Goal: Find specific page/section: Find specific page/section

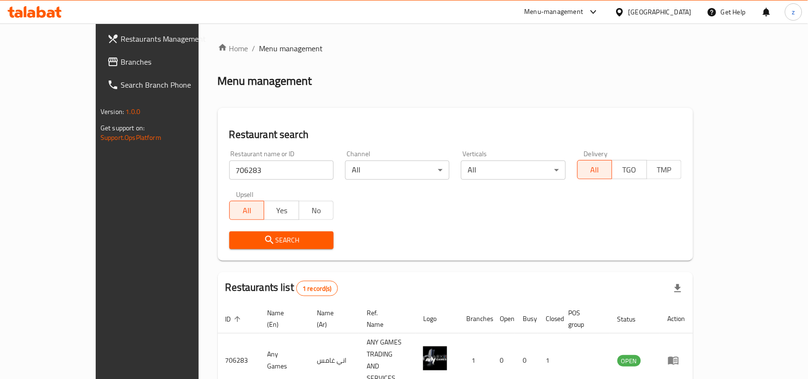
click at [688, 8] on div "[GEOGRAPHIC_DATA]" at bounding box center [659, 12] width 63 height 11
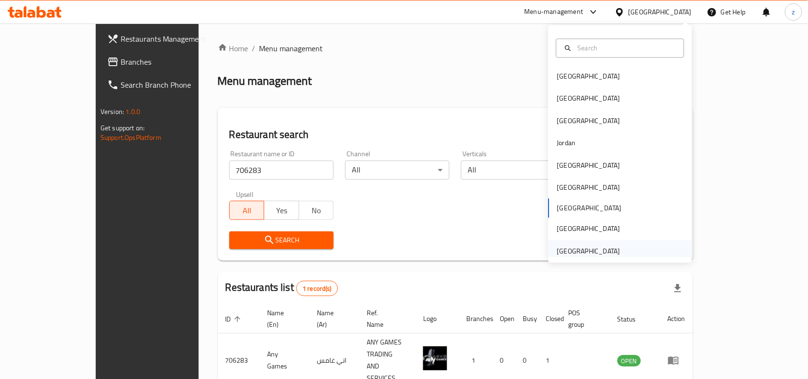
click at [577, 256] on div "[GEOGRAPHIC_DATA]" at bounding box center [588, 251] width 63 height 11
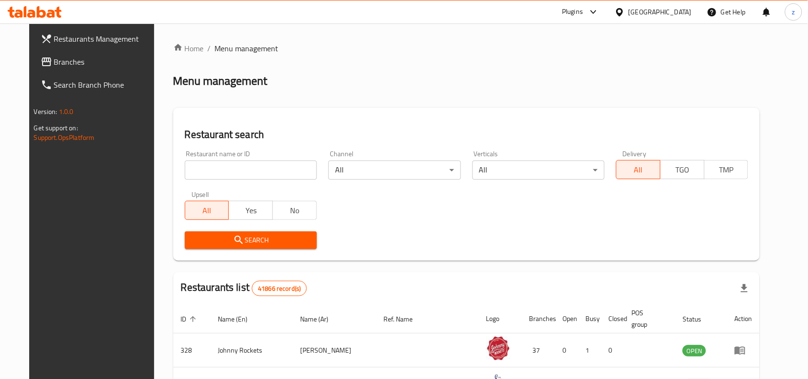
click at [54, 61] on span "Branches" at bounding box center [105, 61] width 102 height 11
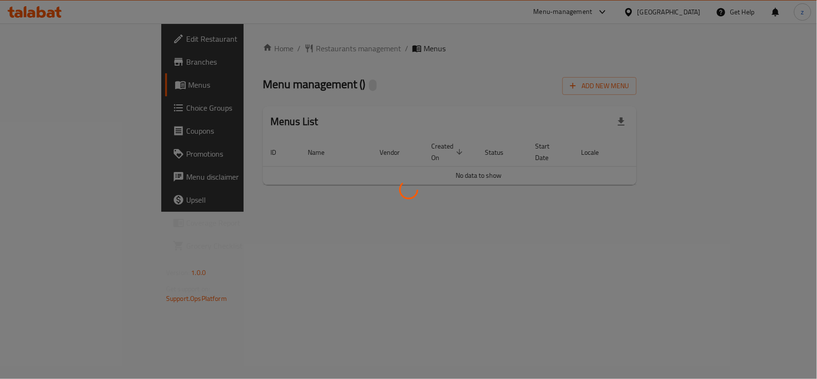
click at [264, 52] on div at bounding box center [408, 189] width 817 height 379
click at [265, 51] on div at bounding box center [408, 189] width 817 height 379
click at [264, 49] on div at bounding box center [408, 189] width 817 height 379
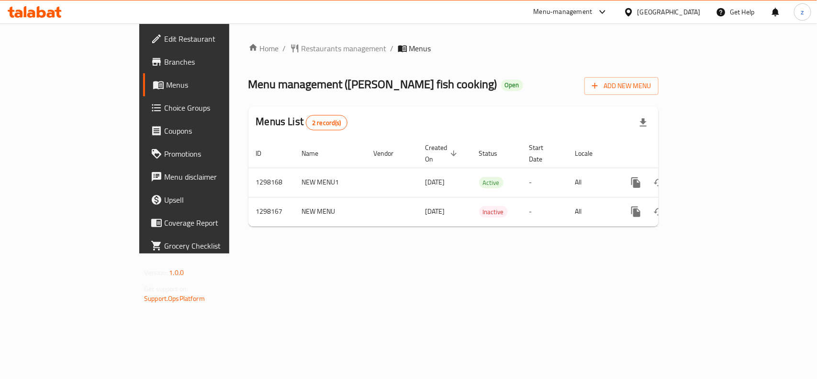
click at [302, 49] on span "Restaurants management" at bounding box center [344, 48] width 85 height 11
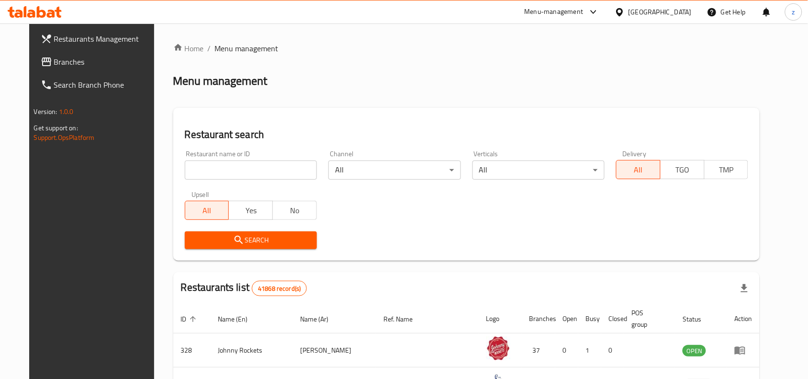
click at [246, 171] on div "Home / Menu management Menu management Restaurant search Restaurant name or ID …" at bounding box center [466, 339] width 587 height 593
click at [246, 171] on input "search" at bounding box center [251, 169] width 132 height 19
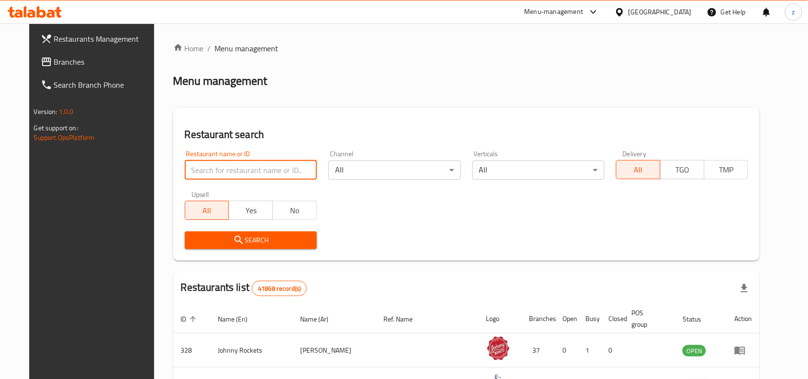
paste input "700441"
type input "700441"
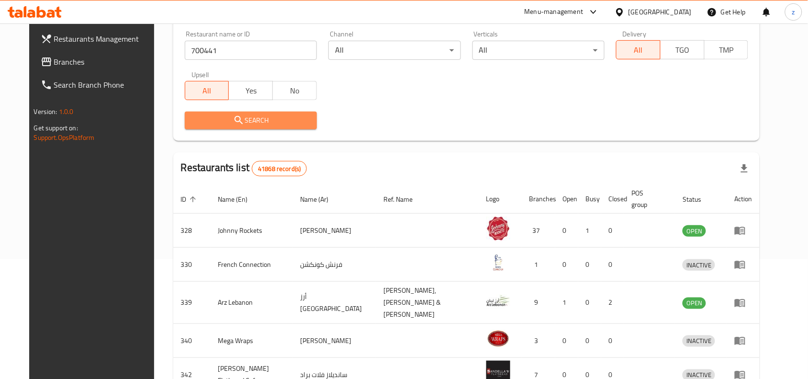
click at [259, 123] on span "Search" at bounding box center [250, 120] width 117 height 12
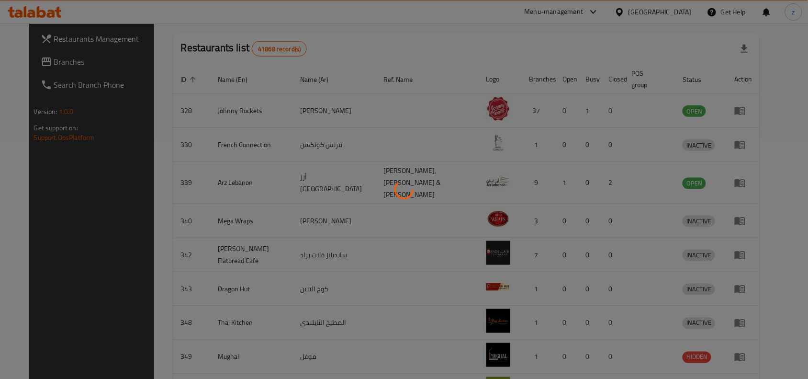
scroll to position [41, 0]
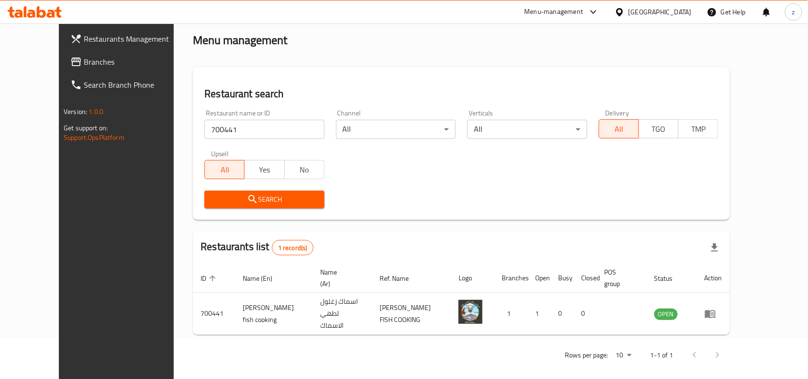
click at [84, 67] on span "Branches" at bounding box center [135, 61] width 102 height 11
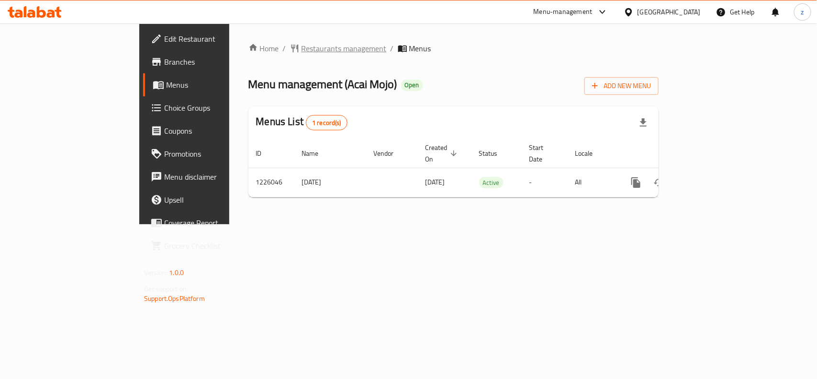
click at [302, 46] on span "Restaurants management" at bounding box center [344, 48] width 85 height 11
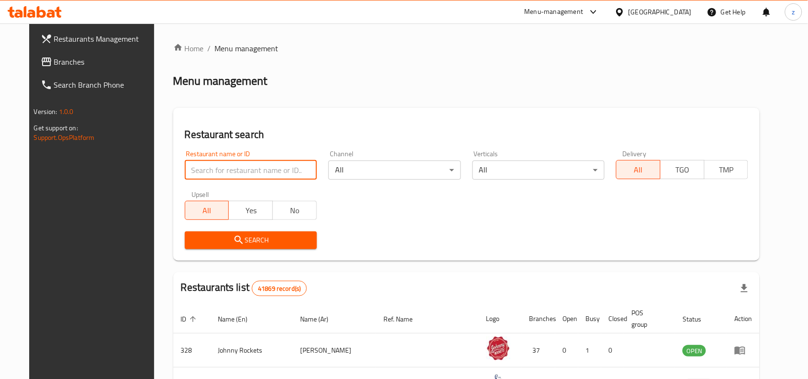
click at [253, 173] on input "search" at bounding box center [251, 169] width 132 height 19
paste input "675488"
type input "675488"
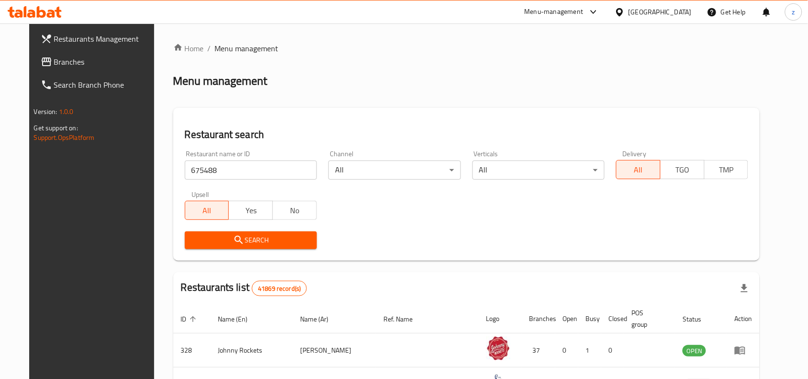
click at [276, 243] on span "Search" at bounding box center [250, 240] width 117 height 12
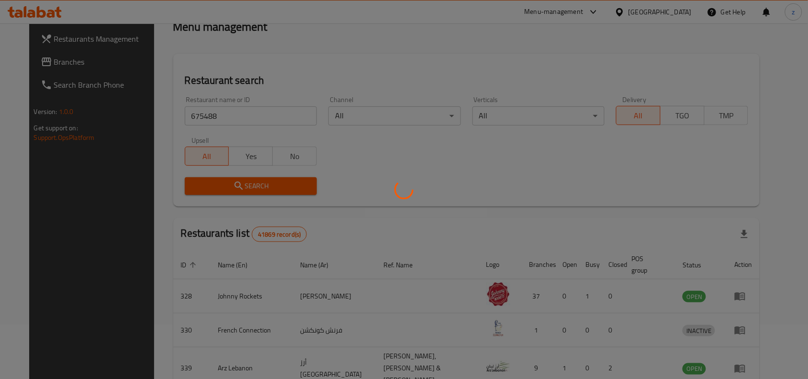
scroll to position [20, 0]
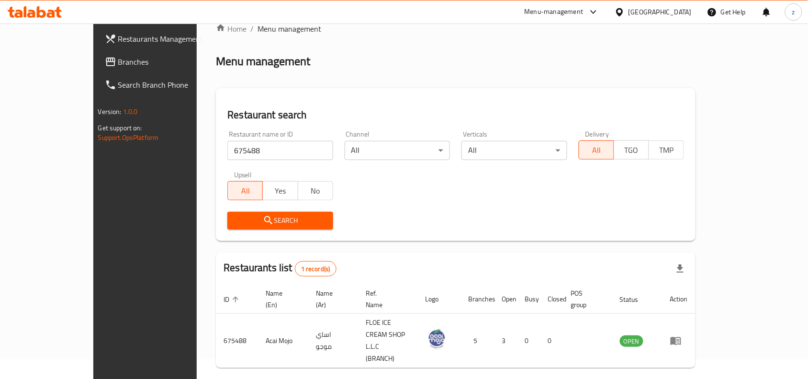
click at [445, 93] on div "Restaurant search Restaurant name or ID 675488 Restaurant name or ID Channel Al…" at bounding box center [456, 164] width 480 height 153
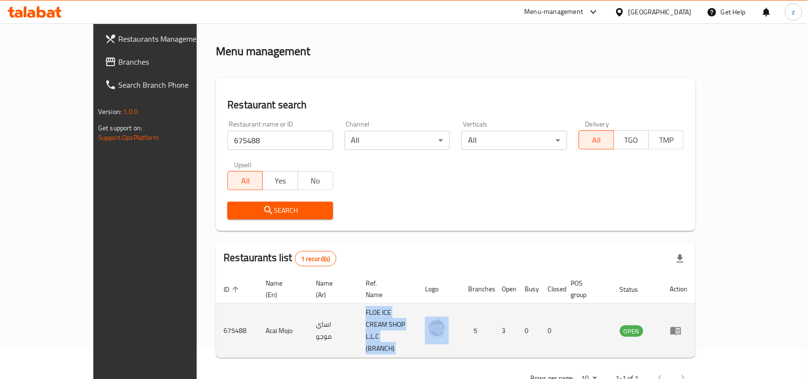
drag, startPoint x: 335, startPoint y: 309, endPoint x: 476, endPoint y: 322, distance: 141.8
click at [476, 322] on tr "675488 Acai Mojo اساي موجو FLOE ICE CREAM SHOP L.L.C (BRANCH) 5 3 0 0 OPEN" at bounding box center [456, 330] width 480 height 54
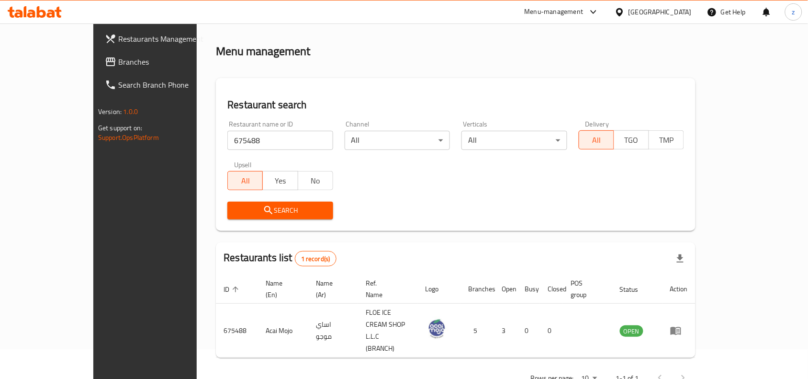
click at [465, 365] on div "Rows per page: 10 1-1 of 1" at bounding box center [456, 377] width 480 height 25
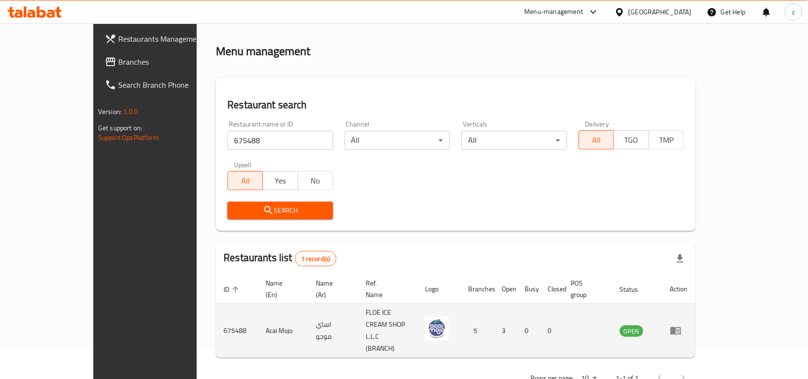
drag, startPoint x: 776, startPoint y: 317, endPoint x: 214, endPoint y: 298, distance: 562.7
click at [238, 303] on tr "675488 Acai Mojo اساي موجو FLOE ICE CREAM SHOP L.L.C (BRANCH) 5 3 0 0 OPEN" at bounding box center [456, 330] width 480 height 54
click at [643, 325] on span "OPEN" at bounding box center [631, 330] width 23 height 11
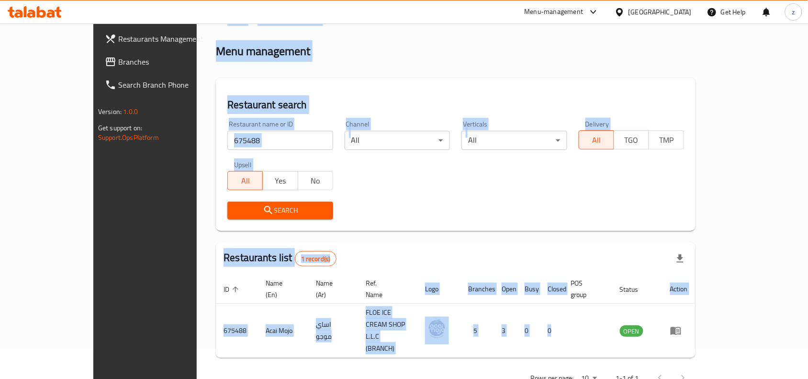
drag, startPoint x: 623, startPoint y: 313, endPoint x: 70, endPoint y: 326, distance: 553.4
click at [93, 327] on div "Restaurants Management Branches Search Branch Phone Version: 1.0.0 Get support …" at bounding box center [403, 201] width 621 height 415
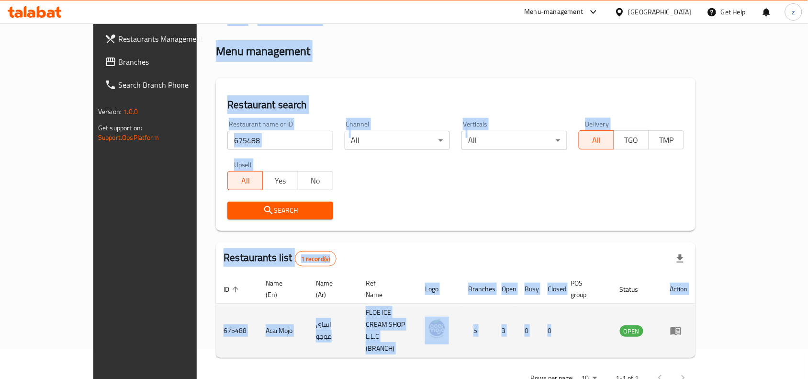
click at [258, 320] on td "Acai Mojo" at bounding box center [283, 330] width 50 height 54
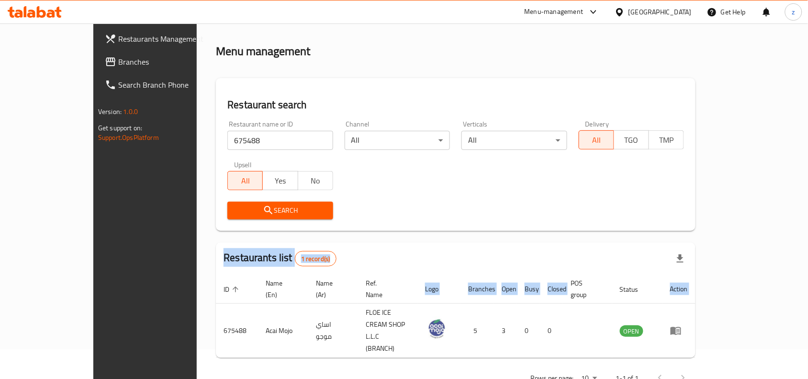
drag, startPoint x: 160, startPoint y: 312, endPoint x: 709, endPoint y: 183, distance: 563.5
click at [695, 183] on div "Home / Menu management Menu management Restaurant search Restaurant name or ID …" at bounding box center [456, 201] width 480 height 377
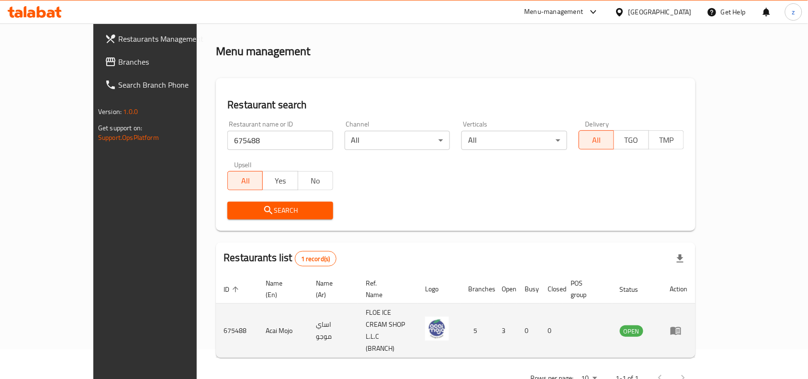
click at [494, 325] on td "5" at bounding box center [477, 330] width 34 height 54
click at [508, 365] on div "Rows per page: 10 1-1 of 1" at bounding box center [456, 377] width 480 height 25
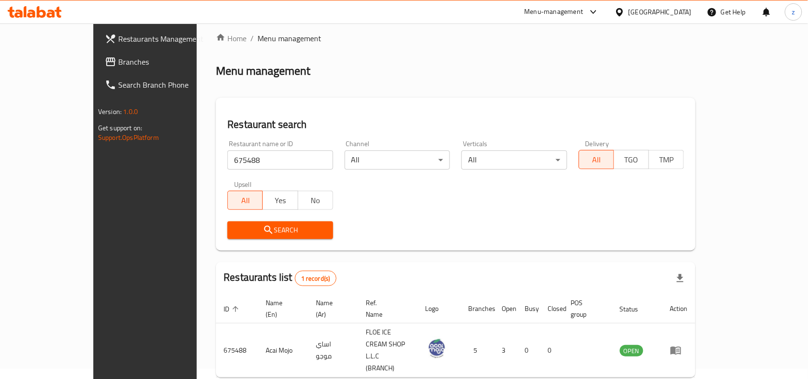
scroll to position [0, 0]
